Goal: Information Seeking & Learning: Learn about a topic

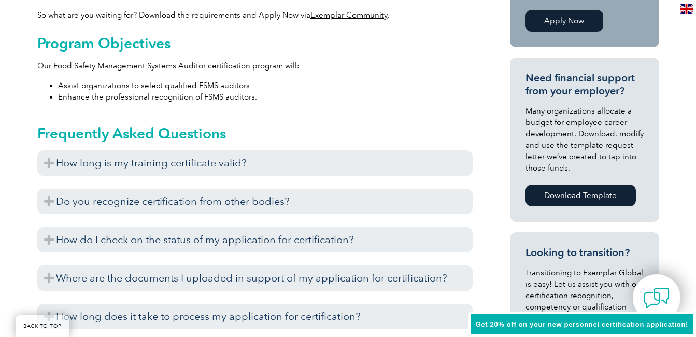
scroll to position [411, 0]
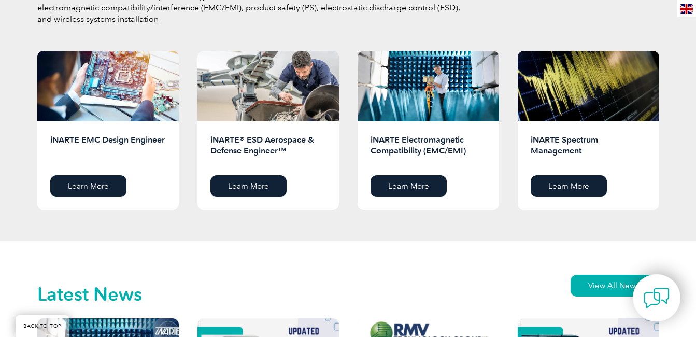
scroll to position [1026, 0]
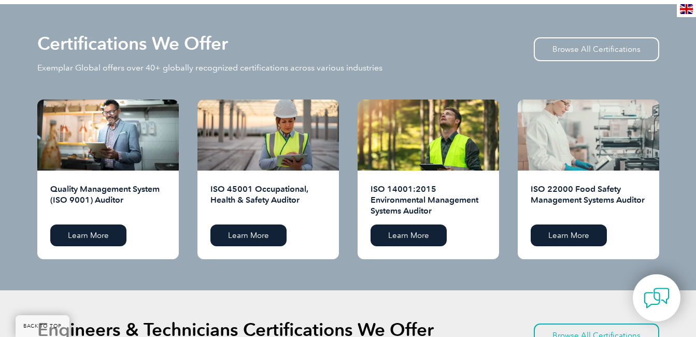
click at [604, 146] on div at bounding box center [589, 135] width 142 height 71
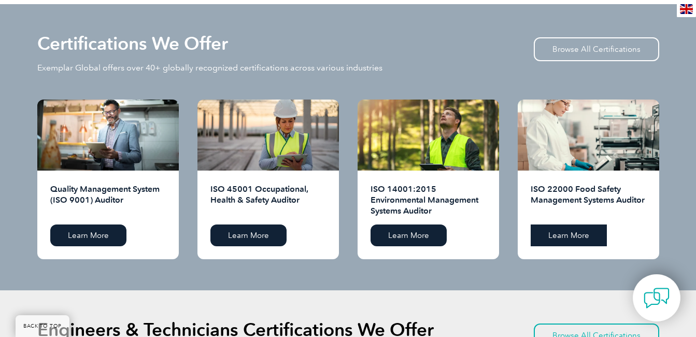
click at [566, 230] on link "Learn More" at bounding box center [569, 236] width 76 height 22
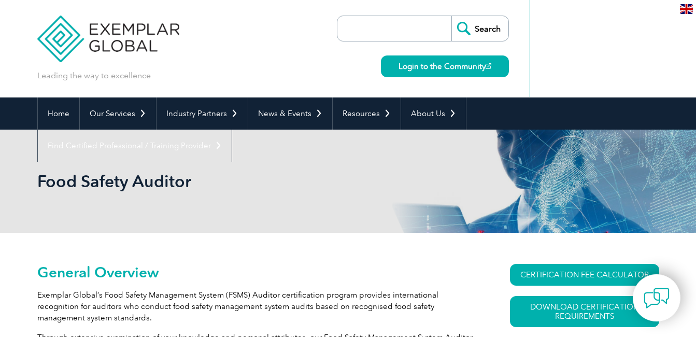
click at [287, 200] on div "Food Safety Auditor" at bounding box center [348, 181] width 622 height 103
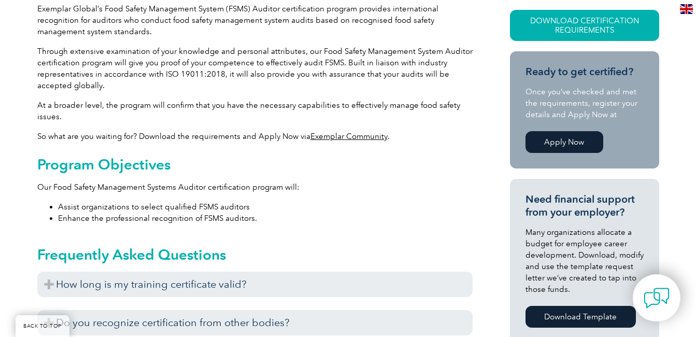
scroll to position [301, 0]
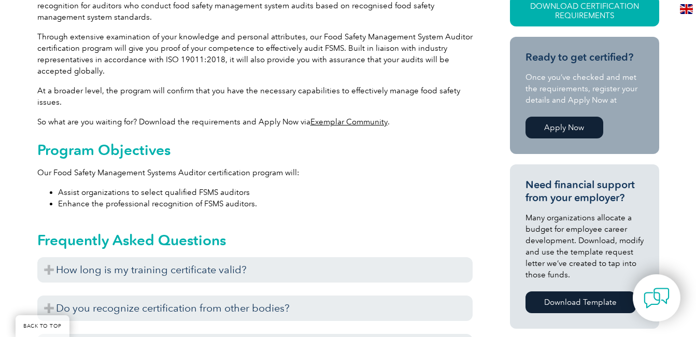
click at [141, 159] on div "Program Objectives Our Food Safety Management Systems Auditor certification pro…" at bounding box center [255, 176] width 436 height 68
click at [48, 232] on h2 "Frequently Asked Questions" at bounding box center [255, 240] width 436 height 17
click at [386, 206] on li "Enhance the professional recognition of FSMS auditors." at bounding box center [265, 203] width 415 height 11
click at [395, 181] on div "Program Objectives Our Food Safety Management Systems Auditor certification pro…" at bounding box center [255, 176] width 436 height 68
click at [373, 190] on li "Assist organizations to select qualified FSMS auditors" at bounding box center [265, 192] width 415 height 11
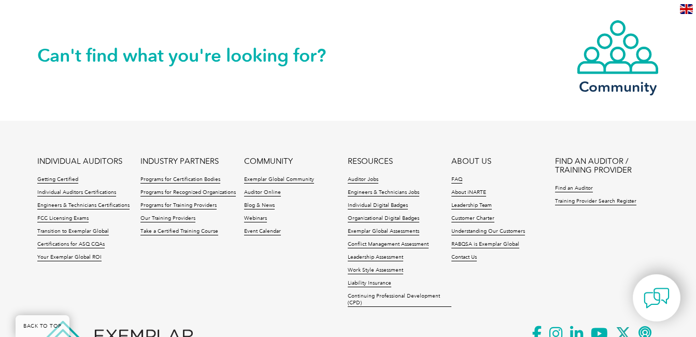
scroll to position [176, 0]
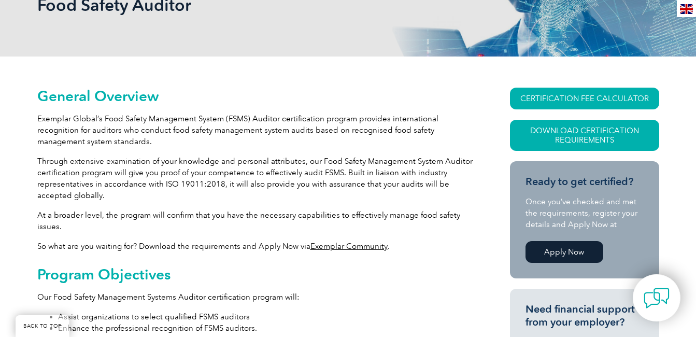
click at [94, 96] on h2 "General Overview" at bounding box center [255, 96] width 436 height 17
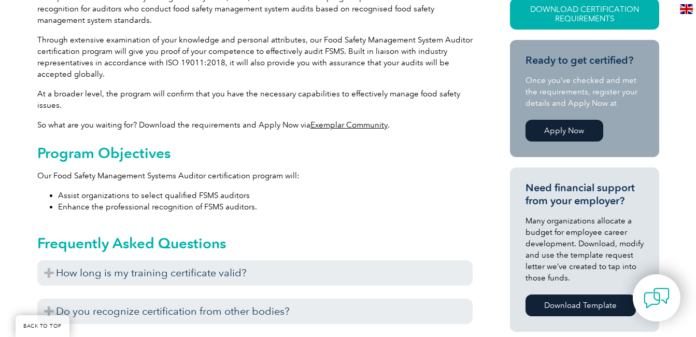
scroll to position [301, 0]
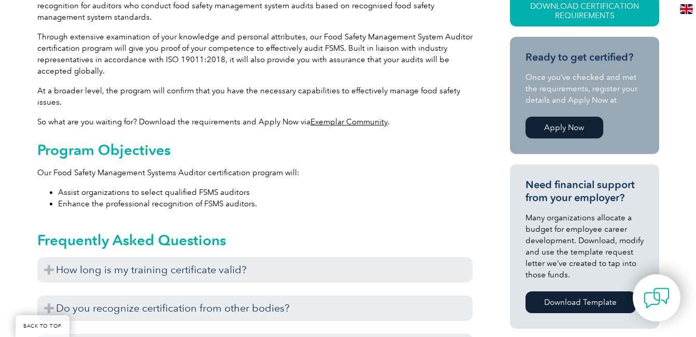
drag, startPoint x: 211, startPoint y: 243, endPoint x: 349, endPoint y: -38, distance: 313.5
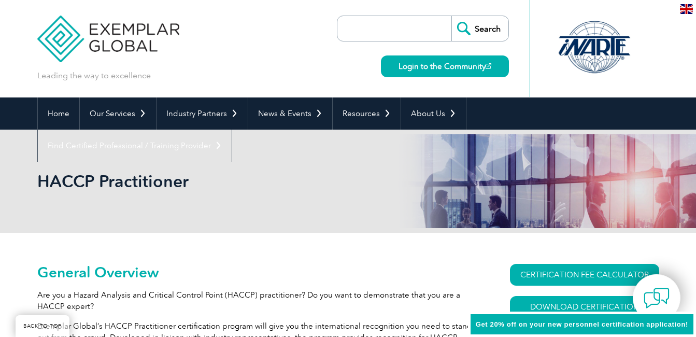
scroll to position [875, 0]
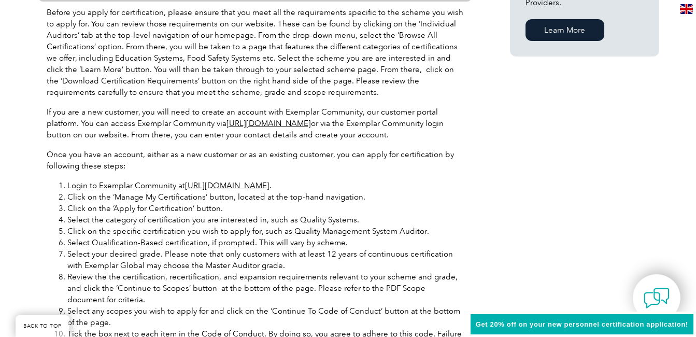
click at [374, 158] on p "Once you have an account, either as a new customer or as an existing customer, …" at bounding box center [255, 160] width 417 height 23
click at [643, 123] on div "General Overview Are you a Hazard Analysis and Critical Control Point (HACCP) p…" at bounding box center [348, 131] width 622 height 1547
